Goal: Check status: Check status

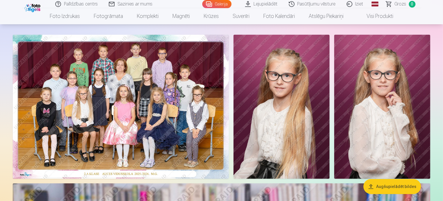
scroll to position [58, 0]
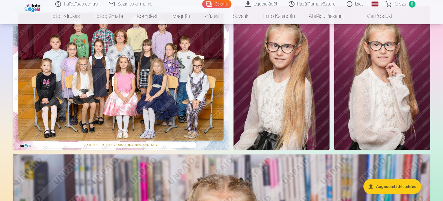
click at [400, 3] on span "Grozs" at bounding box center [401, 4] width 12 height 7
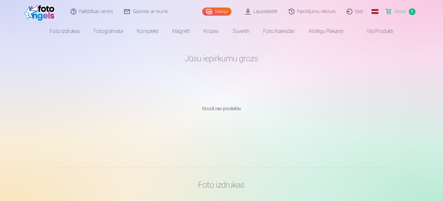
click at [314, 14] on link "Pasūtījumu vēsture" at bounding box center [313, 11] width 58 height 23
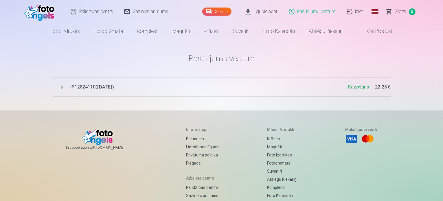
click at [79, 90] on span "# 12824110 ( [DATE] )" at bounding box center [209, 87] width 277 height 7
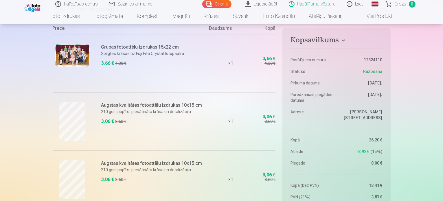
scroll to position [87, 0]
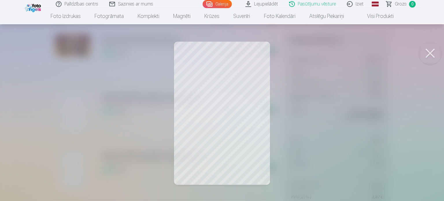
click at [432, 55] on button at bounding box center [430, 53] width 23 height 23
click at [426, 51] on button at bounding box center [430, 53] width 23 height 23
click at [431, 56] on button at bounding box center [430, 53] width 23 height 23
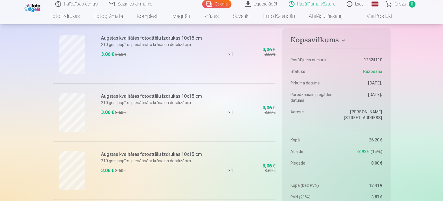
scroll to position [174, 0]
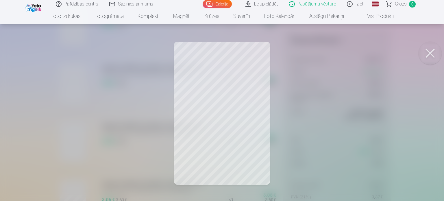
click at [435, 52] on button at bounding box center [430, 53] width 23 height 23
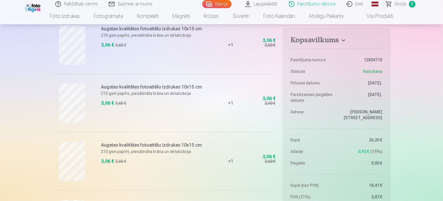
scroll to position [145, 0]
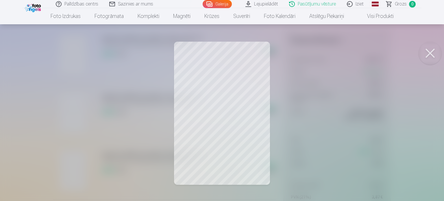
click at [435, 55] on button at bounding box center [430, 53] width 23 height 23
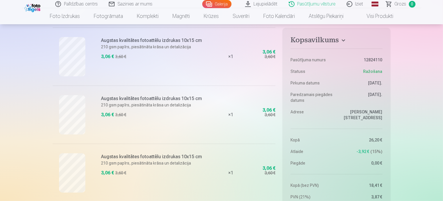
scroll to position [203, 0]
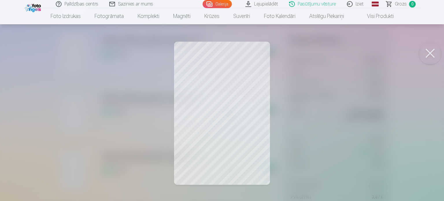
click at [430, 51] on button at bounding box center [430, 53] width 23 height 23
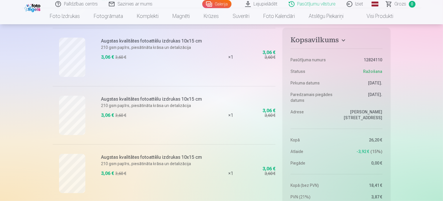
scroll to position [260, 0]
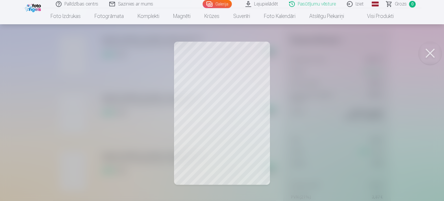
click at [426, 58] on button at bounding box center [430, 53] width 23 height 23
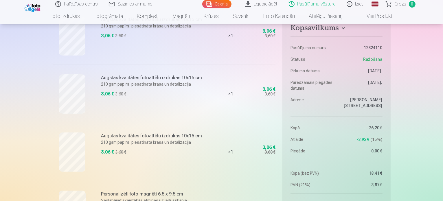
scroll to position [289, 0]
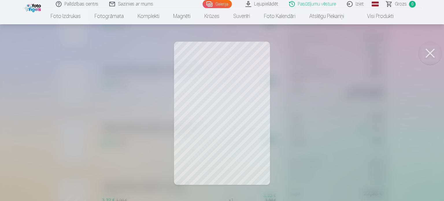
click at [428, 54] on button at bounding box center [430, 53] width 23 height 23
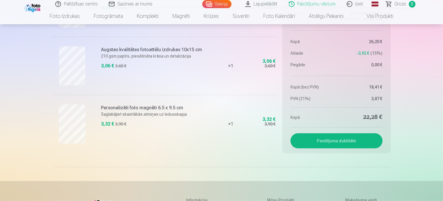
scroll to position [376, 0]
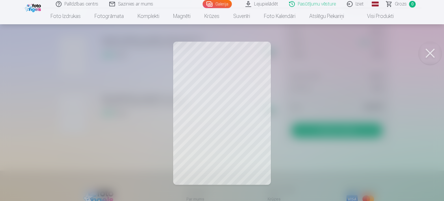
click at [423, 54] on button at bounding box center [430, 53] width 23 height 23
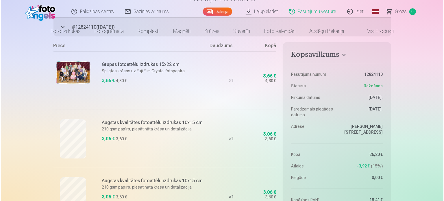
scroll to position [0, 0]
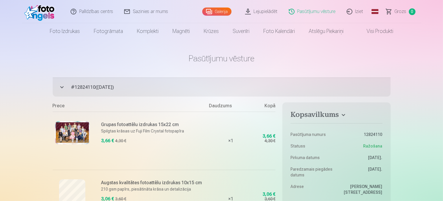
click at [75, 129] on img at bounding box center [72, 132] width 35 height 23
